Goal: Use online tool/utility: Utilize a website feature to perform a specific function

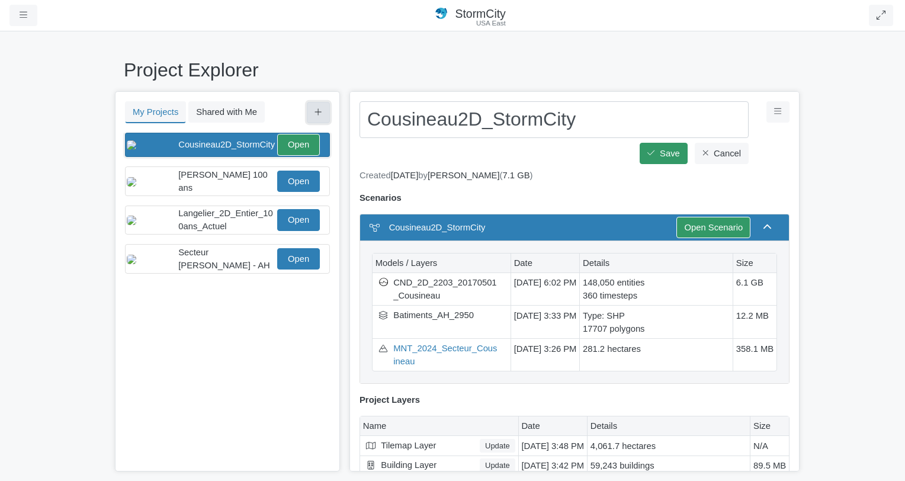
click at [317, 114] on icon at bounding box center [318, 112] width 8 height 9
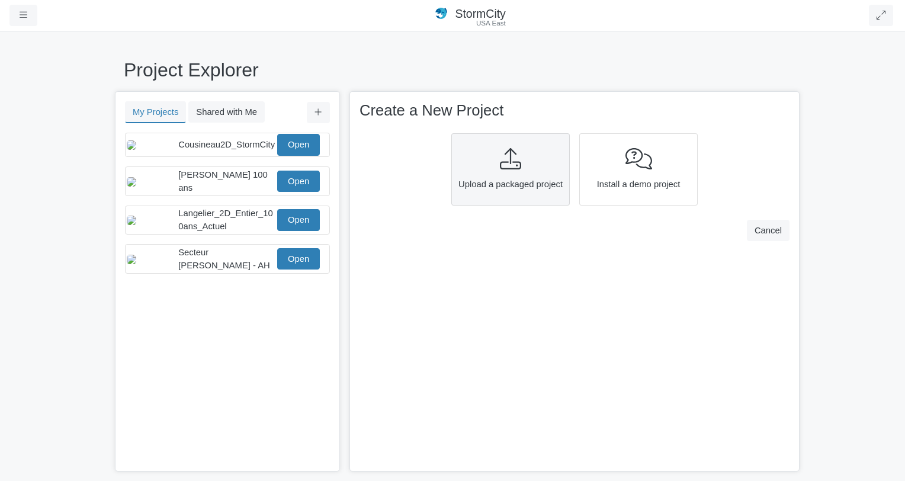
click at [503, 171] on div "Upload a packaged project" at bounding box center [510, 169] width 118 height 72
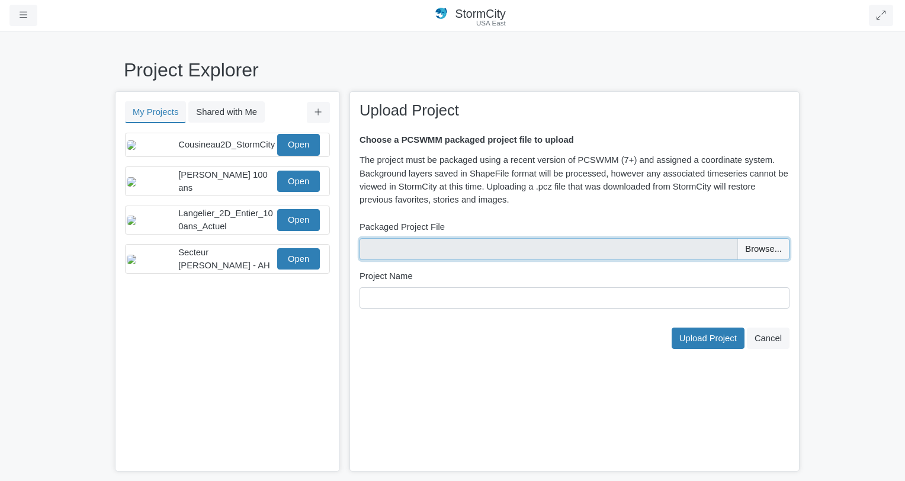
click at [776, 248] on input "file" at bounding box center [574, 248] width 430 height 21
type input "C:\fakepath\CND_2D_2203_20170501_Cousineau_test.pcz"
type input "CND_2D_2203_20170501_Cousineau_test"
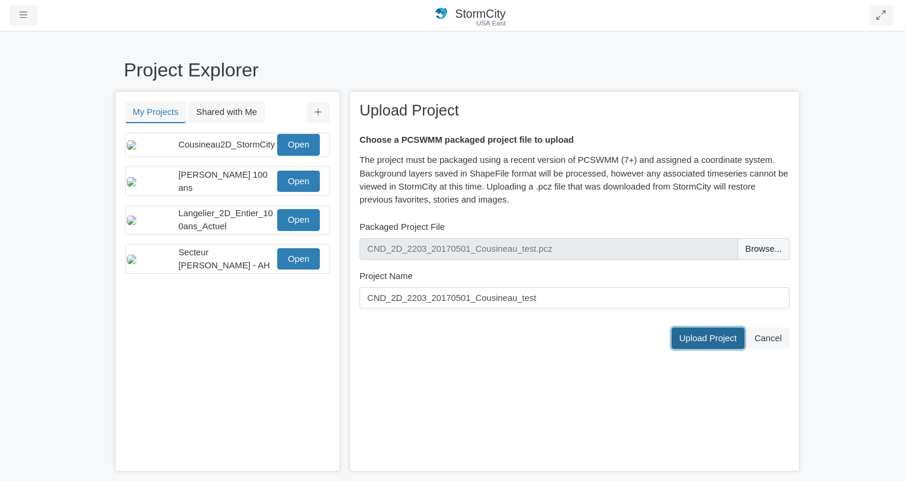
click at [737, 346] on button "Upload Project" at bounding box center [707, 337] width 73 height 21
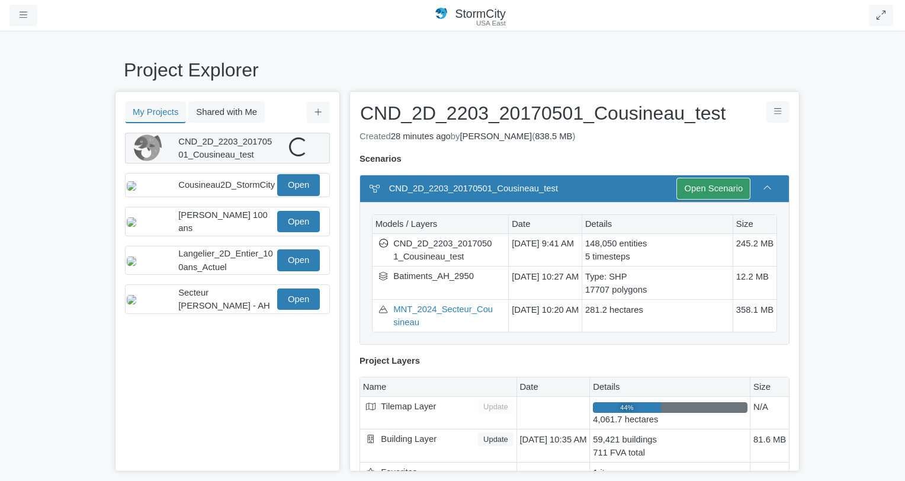
click at [237, 139] on span "CND_2D_2203_20170501_Cousineau_test" at bounding box center [225, 148] width 94 height 23
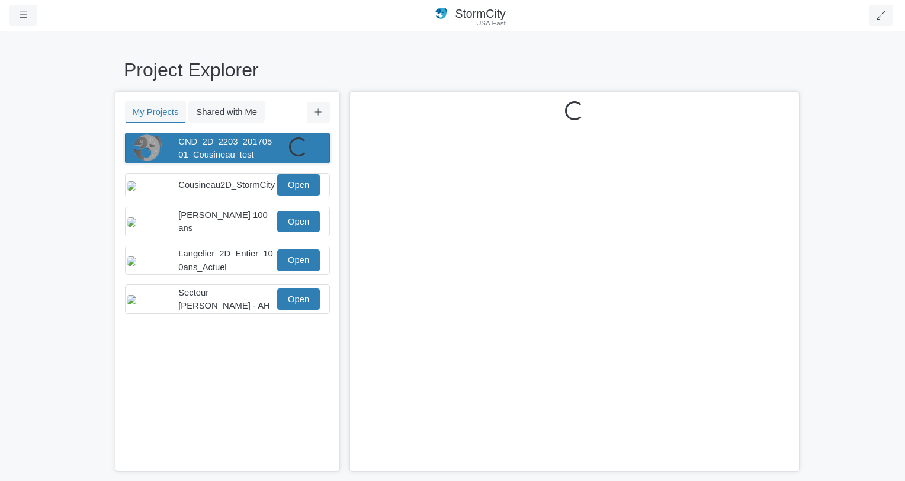
click at [237, 139] on span "CND_2D_2203_20170501_Cousineau_test" at bounding box center [225, 148] width 94 height 23
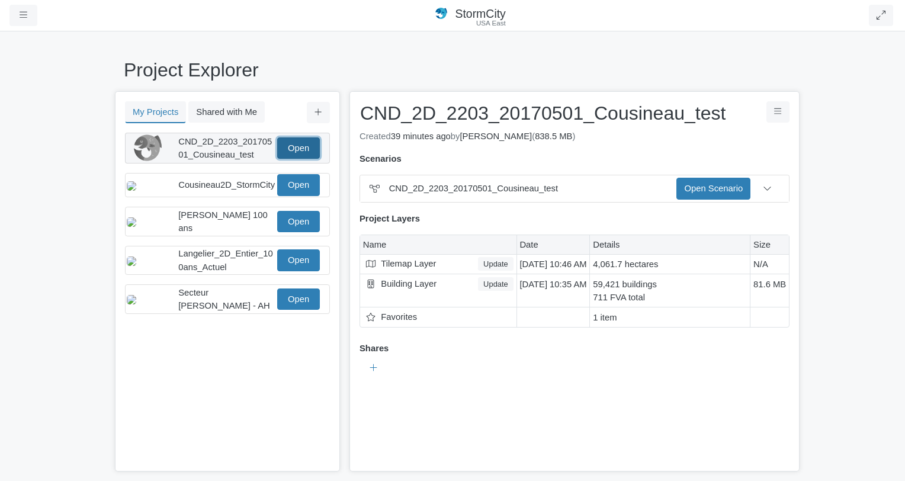
click at [299, 142] on link "Open" at bounding box center [298, 147] width 43 height 21
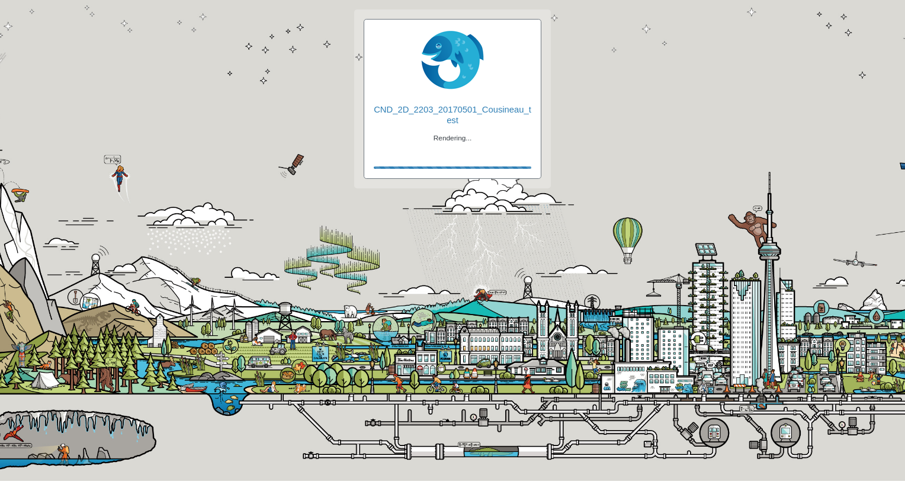
checkbox input "true"
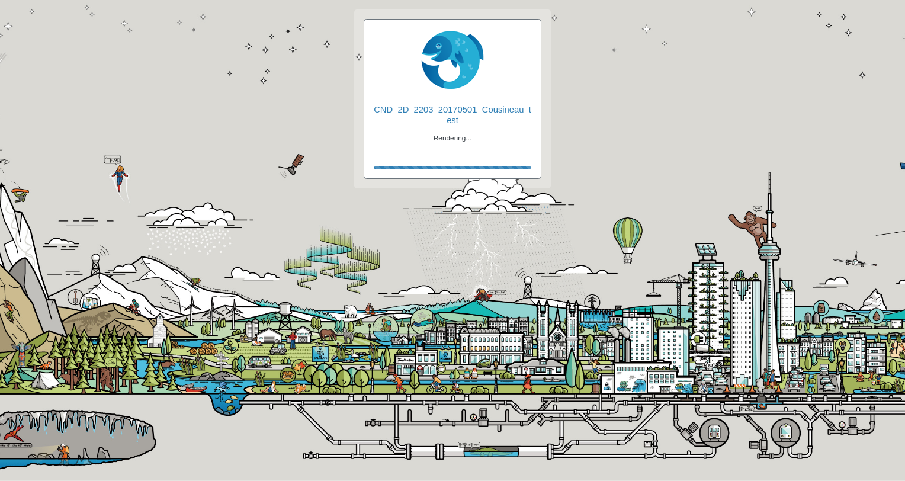
checkbox input "true"
checkbox input "false"
click at [501, 75] on div at bounding box center [452, 60] width 175 height 62
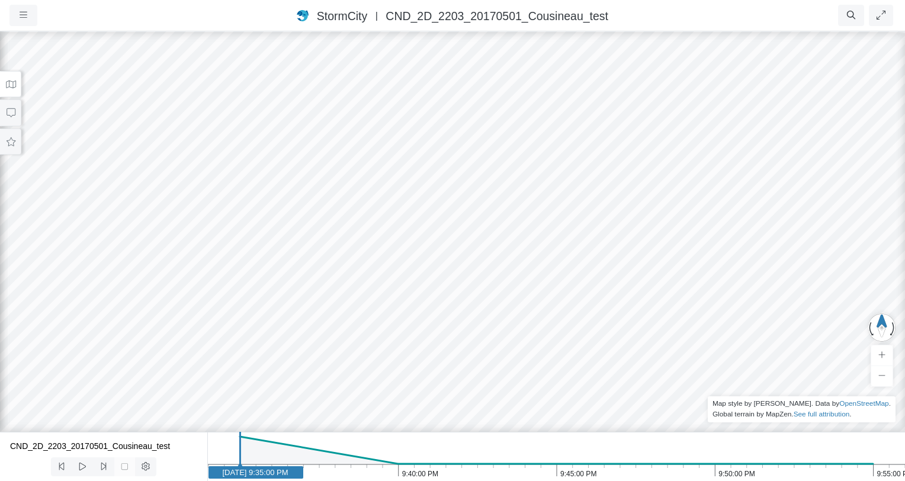
drag, startPoint x: 239, startPoint y: 464, endPoint x: 288, endPoint y: 467, distance: 49.2
drag, startPoint x: 241, startPoint y: 448, endPoint x: 313, endPoint y: 453, distance: 71.8
click at [313, 453] on icon "9:55:00 PM 9:50:00 PM 9:45:00 PM 9:40:00 PM 9:35:00 PM [DATE] 9:35:00 PM" at bounding box center [556, 456] width 698 height 49
click at [83, 464] on icon at bounding box center [82, 466] width 11 height 9
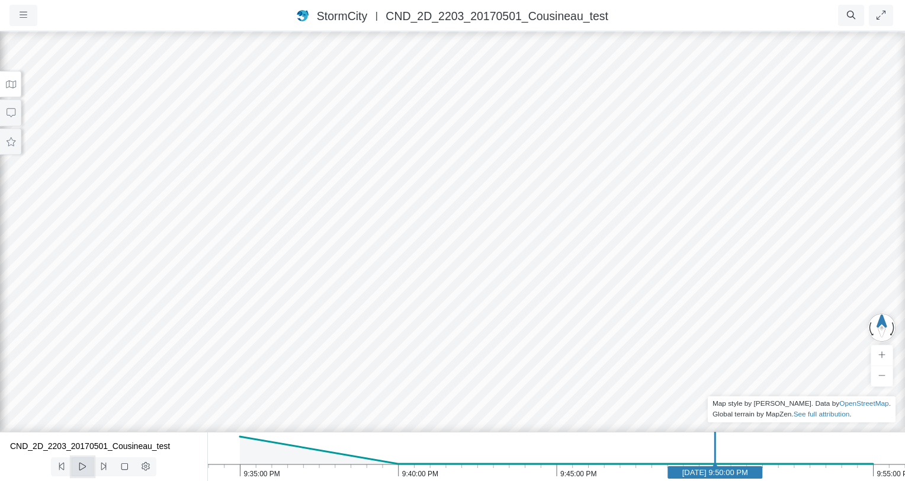
click at [83, 464] on icon at bounding box center [82, 466] width 11 height 9
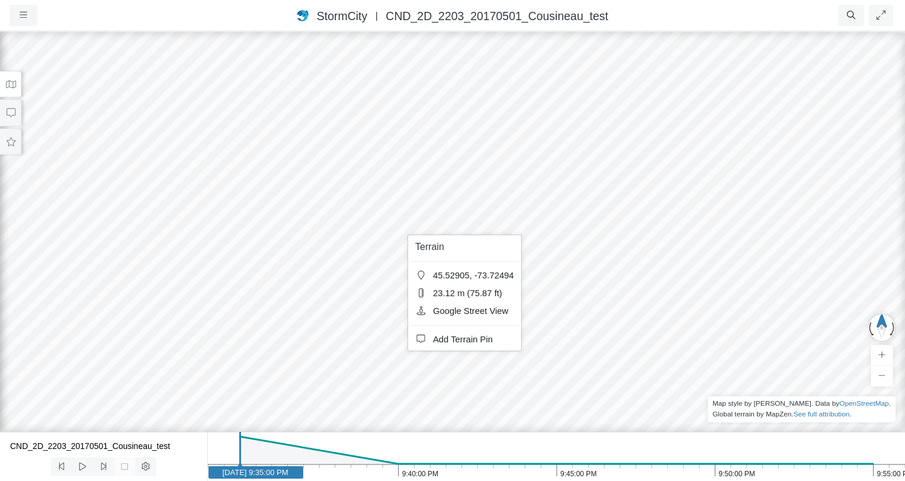
click at [169, 152] on div at bounding box center [452, 255] width 905 height 451
drag, startPoint x: 374, startPoint y: 249, endPoint x: 406, endPoint y: 109, distance: 144.1
drag, startPoint x: 449, startPoint y: 109, endPoint x: 590, endPoint y: 133, distance: 142.3
click at [246, 469] on text "[DATE] 9:35:00 PM" at bounding box center [255, 472] width 66 height 9
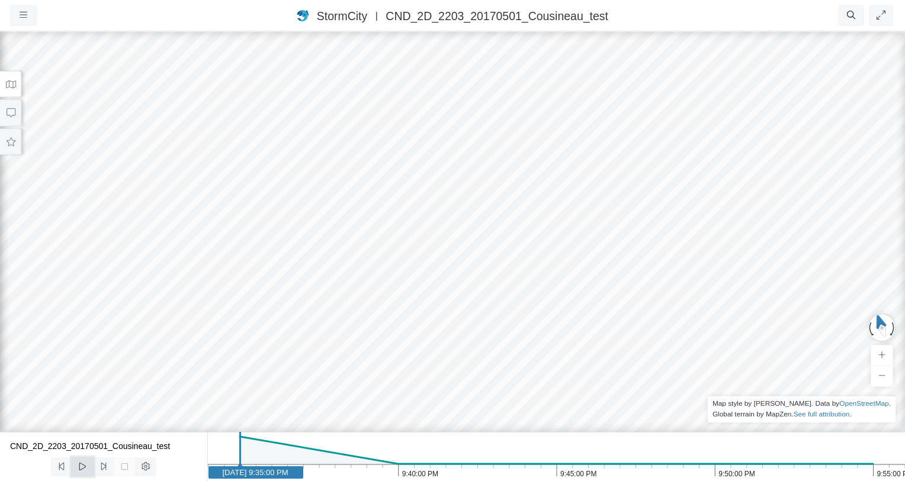
click at [81, 467] on icon at bounding box center [82, 466] width 11 height 9
